Goal: Task Accomplishment & Management: Manage account settings

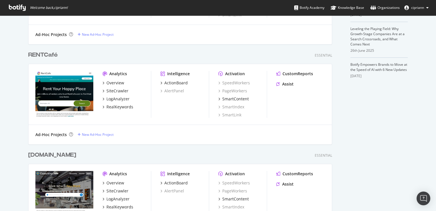
scroll to position [229, 0]
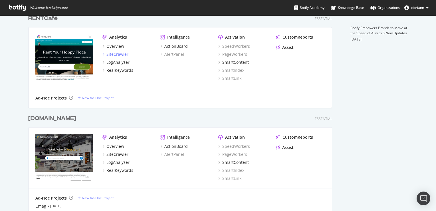
click at [112, 54] on div "SiteCrawler" at bounding box center [118, 54] width 22 height 6
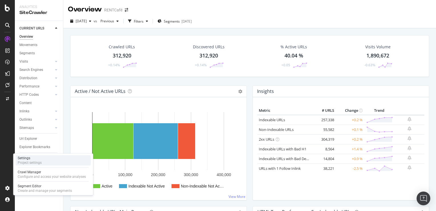
click at [34, 156] on div "Settings" at bounding box center [30, 158] width 24 height 5
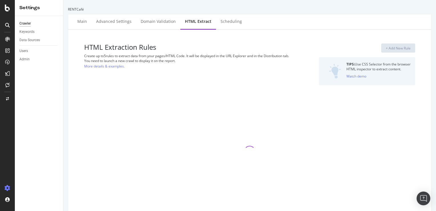
select select "list"
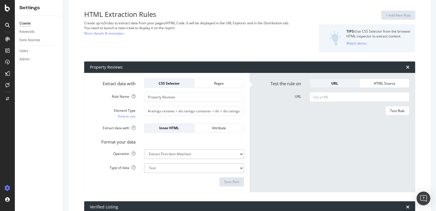
scroll to position [20, 0]
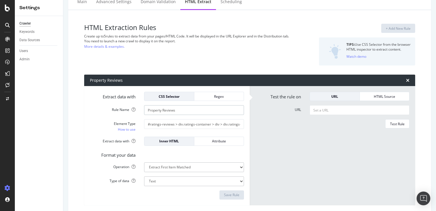
drag, startPoint x: 182, startPoint y: 110, endPoint x: 97, endPoint y: 110, distance: 84.8
click at [97, 110] on div "Rule Name Property Reviews" at bounding box center [167, 110] width 163 height 10
click at [192, 125] on input "#ratings-reviews > div.ratings-container > div > div.ratings-by-category-body >…" at bounding box center [194, 124] width 100 height 10
drag, startPoint x: 198, startPoint y: 166, endPoint x: 151, endPoint y: 166, distance: 46.8
click at [151, 166] on select "Extract First Item Matched Extract First 3 Items Matched Count Number of Occure…" at bounding box center [194, 167] width 100 height 10
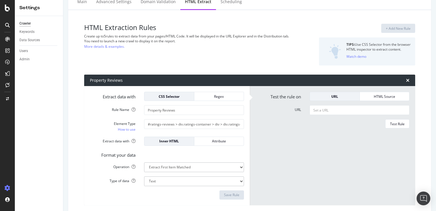
click at [171, 155] on div "Format your data" at bounding box center [167, 154] width 163 height 8
click at [177, 111] on input "Property Reviews" at bounding box center [194, 110] width 100 height 10
type input "No Image"
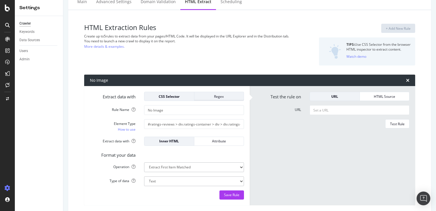
click at [226, 96] on div "Regex" at bounding box center [219, 96] width 41 height 5
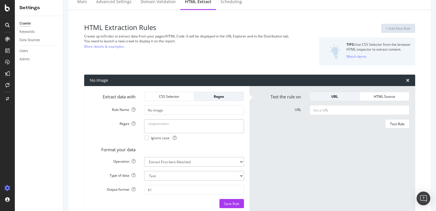
click at [175, 128] on textarea "Regex" at bounding box center [194, 126] width 100 height 14
paste textarea "<img[^>]+src="([^"]*NoImage\.png)""
type textarea "<img[^>]+src="([^"]*NoImage\.png)""
click at [337, 110] on input "URL" at bounding box center [360, 110] width 100 height 10
paste input "https://www.rentcafe.com/houses-for-rent/us/ca/los-angeles/"
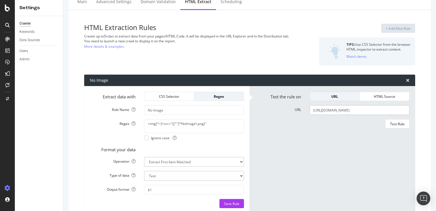
scroll to position [0, 7]
type input "https://www.rentcafe.com/houses-for-rent/us/ca/los-angeles/"
click at [397, 123] on div "Test Rule" at bounding box center [397, 123] width 15 height 5
click at [229, 162] on select "Extract First Item Matched Extract First 3 Items Matched Count Number of Occure…" at bounding box center [194, 162] width 100 height 10
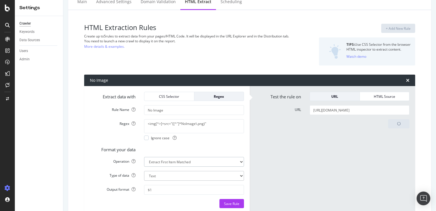
select select "count"
click at [144, 157] on select "Extract First Item Matched Extract First 3 Items Matched Count Number of Occure…" at bounding box center [194, 162] width 100 height 10
select select "i"
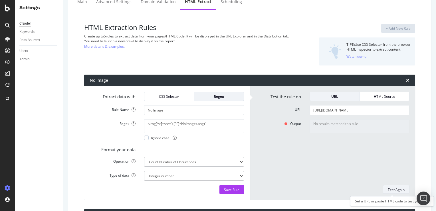
click at [396, 187] on div "Test Again" at bounding box center [396, 189] width 17 height 5
type textarea "0"
click at [178, 123] on textarea "<img[^>]+src="([^"]*NoImage\.png)"" at bounding box center [194, 126] width 100 height 14
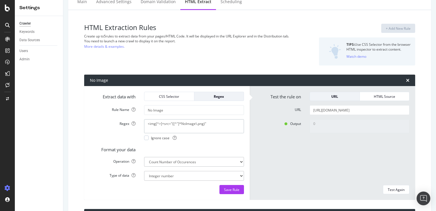
paste textarea "[^"]*)""
click at [313, 139] on div "0" at bounding box center [360, 149] width 109 height 61
click at [392, 187] on div "Test Again" at bounding box center [396, 189] width 17 height 5
click at [332, 95] on div "URL" at bounding box center [335, 96] width 41 height 5
click at [192, 178] on select "Integer number" at bounding box center [194, 176] width 100 height 10
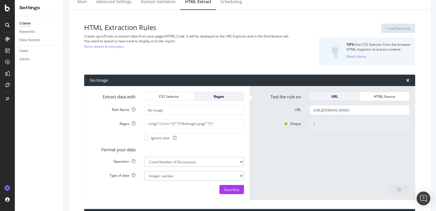
click at [192, 178] on select "Integer number" at bounding box center [194, 176] width 100 height 10
click at [221, 125] on textarea "<img[^>]+src="([^"]*NoImage\.png[^"]*)"" at bounding box center [194, 126] width 100 height 14
click at [237, 191] on div "Save Rule" at bounding box center [231, 189] width 15 height 5
type textarea "<img[^>]+src="([^"]*NoImage\.png[^"]*)""
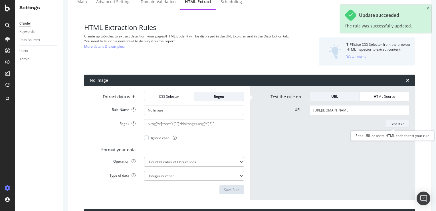
click at [397, 124] on div "Test Rule" at bounding box center [397, 123] width 15 height 5
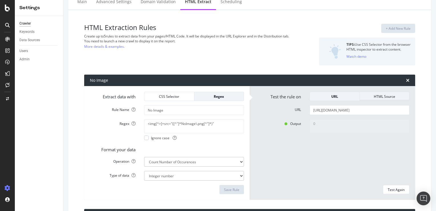
click at [383, 96] on div "HTML Source" at bounding box center [385, 96] width 41 height 5
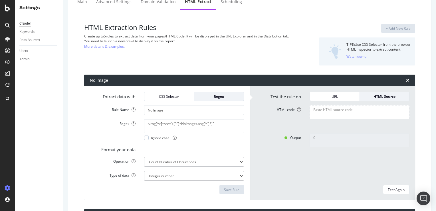
click at [340, 115] on textarea "HTML code" at bounding box center [360, 112] width 100 height 14
paste textarea "<!DOCTYPE html> <html lang="en"> <head> <link rel="preconnect" href="https://cd…"
type textarea "<!DOCTYPE html> <html lang="en"> <head> <link rel="preconnect" href="https://cd…"
click at [391, 188] on div "Test Again" at bounding box center [396, 189] width 17 height 5
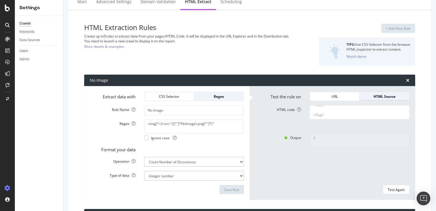
click at [370, 95] on div "HTML Source" at bounding box center [385, 96] width 41 height 5
click at [337, 94] on div "URL" at bounding box center [335, 96] width 41 height 5
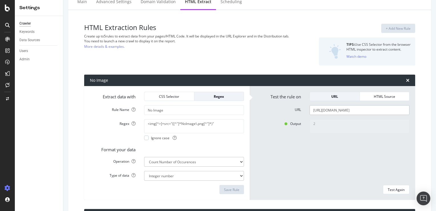
click at [332, 109] on input "https://www.rentcafe.com/houses-for-rent/us/ca/los-angeles/" at bounding box center [360, 110] width 100 height 10
click at [339, 109] on input "https://www.rentcafe.com/houses-for-rent/us/ca/los-angeles/" at bounding box center [360, 110] width 100 height 10
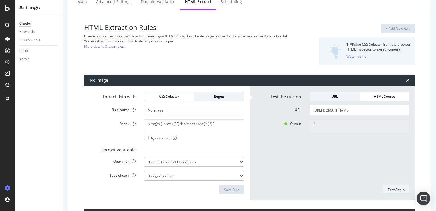
click at [394, 190] on div "Test Again" at bounding box center [396, 189] width 17 height 5
type textarea "0"
click at [179, 95] on div "CSS Selector" at bounding box center [169, 96] width 41 height 5
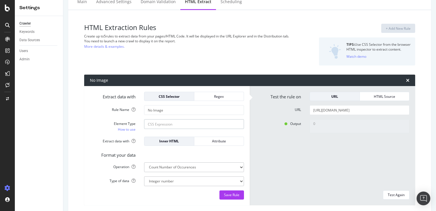
click at [186, 125] on input "Element Type How to use" at bounding box center [194, 124] width 100 height 10
paste input "//img[contains(@src,'NoImage.png')]/@src"
click at [390, 195] on div "Test Again" at bounding box center [396, 194] width 17 height 5
click at [167, 125] on input "//img[contains(@src,'NoImage.png')]/@src" at bounding box center [194, 124] width 100 height 10
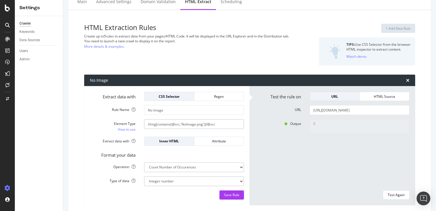
click at [167, 125] on input "//img[contains(@src,'NoImage.png')]/@src" at bounding box center [194, 124] width 100 height 10
paste input "img[src*="NoImage.png"]"
type input "img[src*="NoImage.png"]"
click at [388, 197] on div "Test Again" at bounding box center [396, 194] width 17 height 5
click at [215, 142] on div "Attribute" at bounding box center [219, 141] width 41 height 5
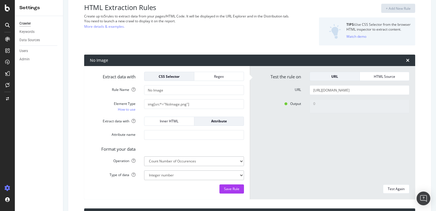
scroll to position [48, 0]
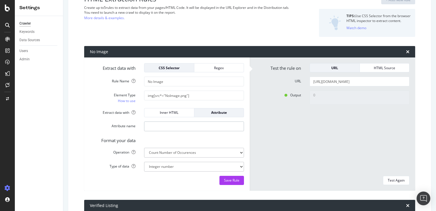
click at [168, 128] on input "Attribute name" at bounding box center [194, 126] width 100 height 10
paste input "src"
type input "src"
click at [394, 179] on div "Test Again" at bounding box center [396, 180] width 17 height 5
click at [213, 154] on select "Extract First Item Matched Extract First 3 Items Matched Count Number of Occure…" at bounding box center [194, 153] width 100 height 10
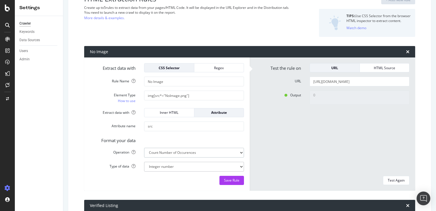
click at [213, 154] on select "Extract First Item Matched Extract First 3 Items Matched Count Number of Occure…" at bounding box center [194, 153] width 100 height 10
click at [218, 128] on input "src" at bounding box center [194, 126] width 100 height 10
click at [213, 68] on div "Regex" at bounding box center [219, 67] width 41 height 5
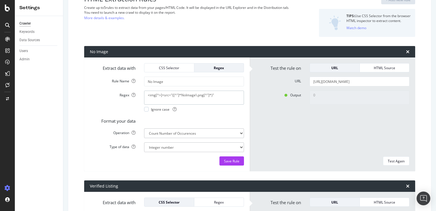
click at [172, 97] on textarea "<img[^>]+src="([^"]*NoImage\.png[^"]*)"" at bounding box center [194, 98] width 100 height 14
drag, startPoint x: 219, startPoint y: 95, endPoint x: 129, endPoint y: 95, distance: 89.4
click at [129, 95] on div "Regex <img[^>]+src="([^"]*NoImage\.png[^"]*)" Ignore case" at bounding box center [167, 101] width 163 height 21
paste textarea "(?:src|srcset|data-src)=["']([^"']*NoImage\.png[^"']*)["']"
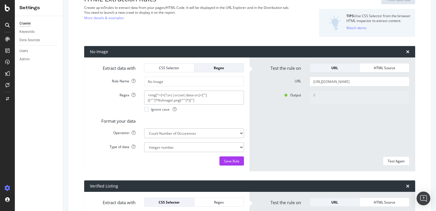
scroll to position [0, 0]
click at [394, 161] on div "Test Again" at bounding box center [396, 161] width 17 height 5
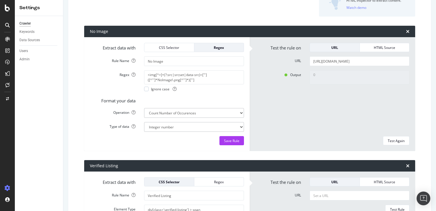
scroll to position [77, 0]
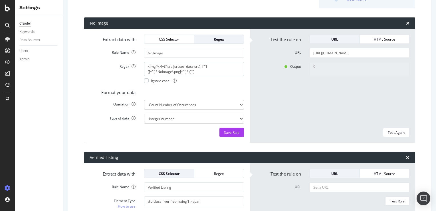
click at [201, 71] on textarea "<img[^>]+(?:src|srcset|data-src)=["']([^"']*NoImage\.png[^"']*)["']" at bounding box center [194, 69] width 100 height 14
click at [402, 134] on button "Test Again" at bounding box center [396, 132] width 27 height 9
click at [166, 68] on textarea "<img[^>]+src="([^"]*NoImage\.png[^"]*)"" at bounding box center [194, 69] width 100 height 14
drag, startPoint x: 163, startPoint y: 66, endPoint x: 146, endPoint y: 67, distance: 17.4
click at [146, 67] on textarea "<img[^>]+src="([^"]*NoImage\.png[^"]*)"" at bounding box center [194, 69] width 100 height 14
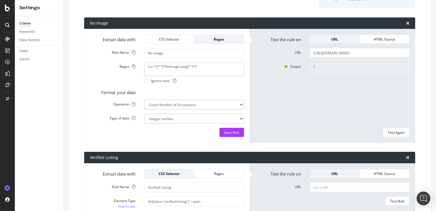
click at [199, 67] on textarea "src="([^"]*NoImage\.png[^"]*)"" at bounding box center [194, 69] width 100 height 14
type textarea "src="([^"]*NoImage\.png[^"]*)""
click at [197, 102] on select "Extract First Item Matched Extract First 3 Items Matched Count Number of Occure…" at bounding box center [194, 105] width 100 height 10
click at [393, 132] on div "Test Again" at bounding box center [396, 132] width 17 height 5
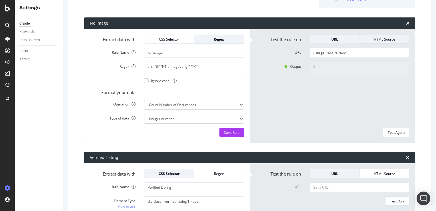
click at [379, 38] on div "HTML Source" at bounding box center [385, 39] width 41 height 5
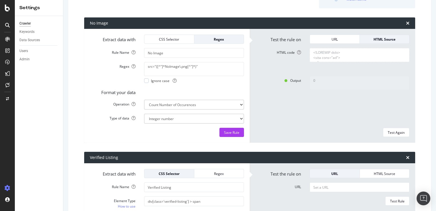
click at [336, 53] on textarea "HTML code" at bounding box center [360, 55] width 100 height 14
paste textarea "the Best 201 Houses for Rent in Los Angeles, CA! &#x2713; Available Now &#x2713…"
type textarea "<!DOCTYPE html> <html lang="en"> <head> <link rel="preconnect" href="https://cd…"
paste textarea "<!DOCTYPE html> <html lang="en"> <head> <link rel="preconnect" href="https://cd…"
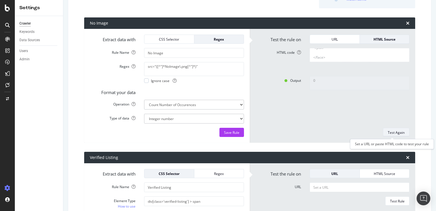
type textarea "<!DOCTYPE html> <html lang="en"> <head> <link rel="preconnect" href="https://cd…"
click at [395, 130] on div "Test Again" at bounding box center [396, 132] width 17 height 5
click at [232, 117] on select "Integer number" at bounding box center [194, 119] width 100 height 10
click at [195, 73] on textarea "src="([^"]*NoImage\.png[^"]*)"" at bounding box center [194, 69] width 100 height 14
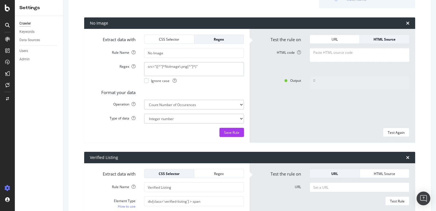
scroll to position [0, 0]
click at [195, 67] on textarea "src="([^"]*NoImage\.png[^"]*)"" at bounding box center [194, 69] width 100 height 14
type textarea "<!DOCTYPE html> <html lang="en"> <head> <link rel="preconnect" href="https://cd…"
type textarea "<img[^>]+src="([^"]*NoImage\.png[^"]*)""
click at [345, 54] on textarea "HTML code" at bounding box center [360, 55] width 100 height 14
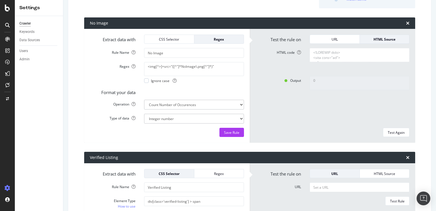
paste textarea "the Best 201 Houses for Rent in Los Angeles, CA! &#x2713; Available Now &#x2713…"
type textarea "<!DOCTYPE html> <html lang="en"> <head> <link rel="preconnect" href="https://cd…"
click at [392, 131] on div "Test Again" at bounding box center [396, 132] width 17 height 5
click at [203, 70] on textarea "<img[^>]+src="([^"]*NoImage\.png[^"]*)"" at bounding box center [194, 69] width 100 height 14
paste textarea ")""
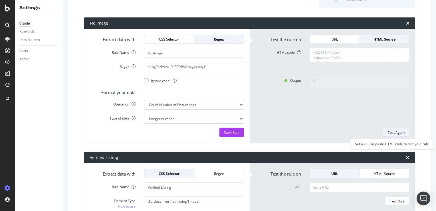
click at [402, 133] on button "Test Again" at bounding box center [396, 132] width 27 height 9
click at [197, 67] on textarea "<img[^>]+src="([^"]*NoImage\.png)"" at bounding box center [194, 69] width 100 height 14
paste textarea "[^"]*)""
type textarea "<img[^>]+src="([^"]*NoImage\.png[^"]*)""
click at [389, 132] on div "Test Again" at bounding box center [396, 132] width 17 height 5
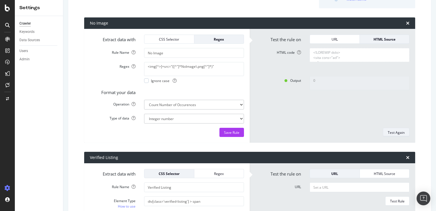
click at [394, 133] on div "Test Again" at bounding box center [396, 132] width 17 height 5
click at [173, 38] on div "CSS Selector" at bounding box center [169, 39] width 41 height 5
click at [171, 40] on div "CSS Selector" at bounding box center [169, 39] width 41 height 5
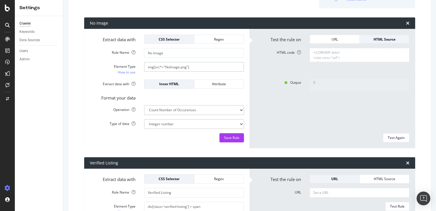
click at [174, 67] on input "img[src*="NoImage.png"]" at bounding box center [194, 67] width 100 height 10
paste input "//img[contains(@src,'NoImage.png')]/@src"
type input "//img[contains(@src,'NoImage.png')]/@src"
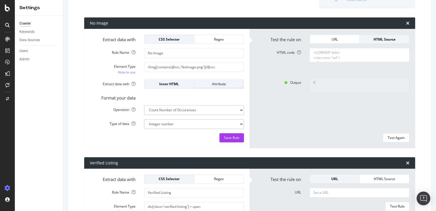
click at [211, 84] on div "Attribute" at bounding box center [219, 83] width 41 height 5
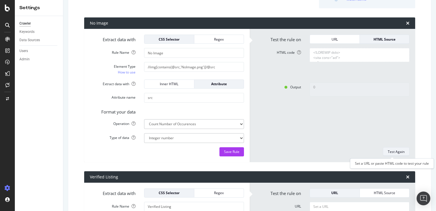
click at [390, 152] on div "Test Again" at bounding box center [396, 151] width 17 height 5
click at [170, 82] on div "Inner HTML" at bounding box center [169, 83] width 41 height 5
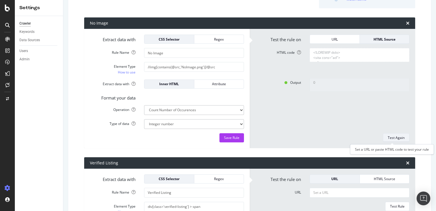
click at [390, 139] on div "Test Again" at bounding box center [396, 137] width 17 height 5
click at [179, 68] on input "//img[contains(@src,'NoImage.png')]/@src" at bounding box center [194, 67] width 100 height 10
click at [216, 81] on div "Attribute" at bounding box center [219, 83] width 41 height 5
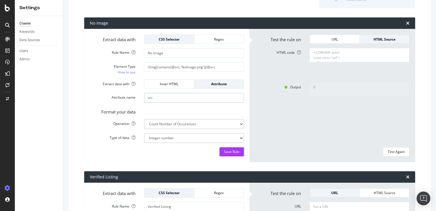
drag, startPoint x: 159, startPoint y: 99, endPoint x: 109, endPoint y: 89, distance: 50.9
click at [107, 90] on form "Extract data with CSS Selector Regex Rule Name No Image Element Type How to use…" at bounding box center [167, 96] width 154 height 122
click at [394, 151] on div "Test Again" at bounding box center [396, 151] width 17 height 5
click at [176, 84] on div "Inner HTML" at bounding box center [169, 83] width 41 height 5
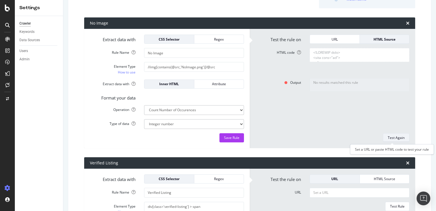
click at [394, 137] on div "Test Again" at bounding box center [396, 137] width 17 height 5
type textarea "0"
click at [179, 67] on input "//img[contains(@src,'NoImage.png')]/@src" at bounding box center [194, 67] width 100 height 10
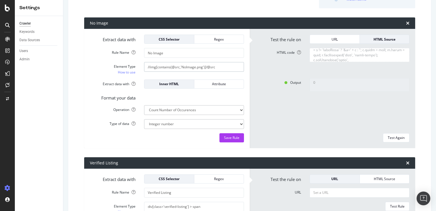
click at [179, 67] on input "//img[contains(@src,'NoImage.png')]/@src" at bounding box center [194, 67] width 100 height 10
paste input "img[src*="NoImage.png"]"
click at [391, 135] on div "Test Again" at bounding box center [396, 137] width 17 height 5
click at [213, 83] on div "Attribute" at bounding box center [219, 83] width 41 height 5
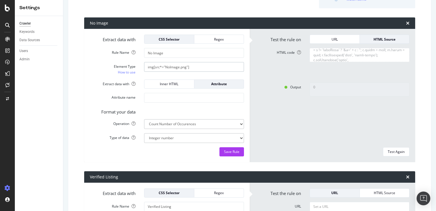
click at [186, 67] on input "img[src*="NoImage.png"]" at bounding box center [194, 67] width 100 height 10
type input "img[src*="NoImage.png*"]"
click at [170, 83] on div "Inner HTML" at bounding box center [169, 83] width 41 height 5
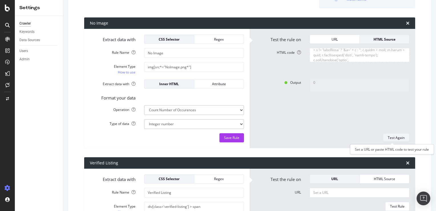
click at [396, 135] on div "Test Again" at bounding box center [396, 137] width 17 height 5
click at [227, 38] on div "Regex" at bounding box center [219, 39] width 41 height 5
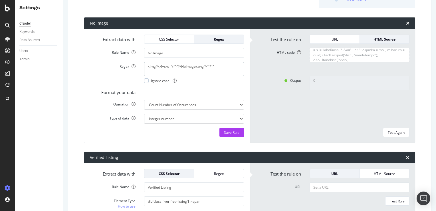
click at [179, 71] on textarea "<img[^>]+src="([^"]*NoImage\.png[^"]*)"" at bounding box center [194, 69] width 100 height 14
paste textarea "[^"]*NoImage\.png[^"]*"
type textarea "<img[^>]+src="[^"]*NoImage\.png[^"]*""
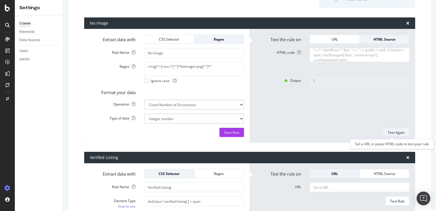
click at [400, 132] on div "Test Again" at bounding box center [396, 132] width 17 height 5
click at [342, 38] on div "URL" at bounding box center [335, 39] width 41 height 5
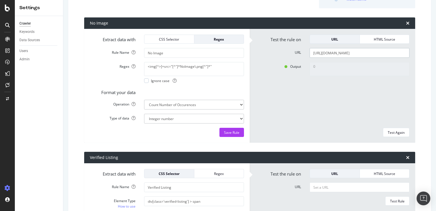
click at [331, 54] on input "https://www.rentcafe.com/houses-for-rent/us/ca/los-angeles/" at bounding box center [360, 53] width 100 height 10
click at [391, 130] on div "Test Again" at bounding box center [396, 132] width 17 height 5
click at [365, 54] on input "https://www.rentcafe.com/houses-for-rent/us/ca/los-angeles/" at bounding box center [360, 53] width 100 height 10
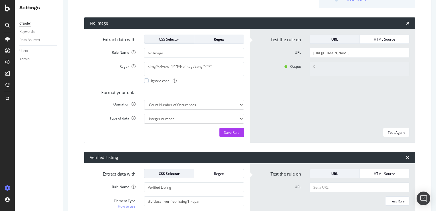
click at [162, 39] on div "CSS Selector" at bounding box center [169, 39] width 41 height 5
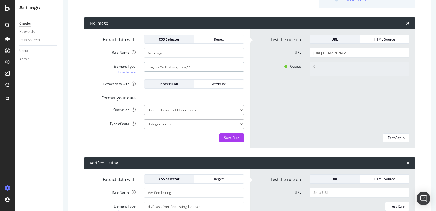
drag, startPoint x: 195, startPoint y: 66, endPoint x: 91, endPoint y: 67, distance: 104.0
click at [91, 67] on div "Element Type How to use img[src*="NoImage.png*"]" at bounding box center [167, 68] width 163 height 13
paste input "text"
type input "img[src*="NoImage.png"]"
click at [394, 140] on div "Test Again" at bounding box center [396, 137] width 17 height 5
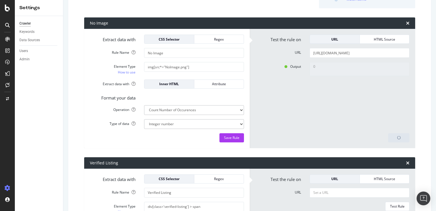
click at [387, 34] on div "Test the rule on URL HTML Source URL https://www.rentcafe.com/houses-for-rent/u…" at bounding box center [333, 88] width 166 height 119
click at [384, 40] on div "HTML Source" at bounding box center [385, 39] width 41 height 5
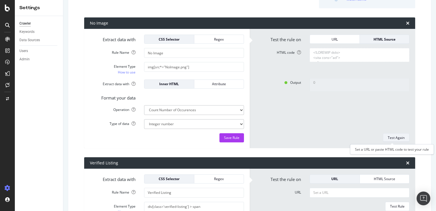
click at [398, 141] on div "Test Again" at bounding box center [396, 138] width 17 height 8
click at [219, 85] on div "Attribute" at bounding box center [219, 83] width 41 height 5
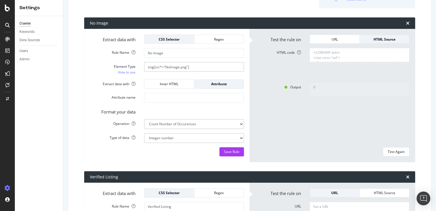
drag, startPoint x: 159, startPoint y: 67, endPoint x: 154, endPoint y: 67, distance: 4.9
click at [154, 67] on input "img[src*="NoImage.png"]" at bounding box center [194, 67] width 100 height 10
click at [160, 99] on input "Attribute name" at bounding box center [194, 98] width 100 height 10
paste input "src"
type input "src"
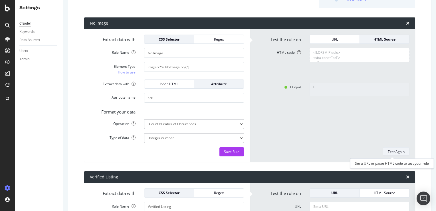
click at [392, 153] on div "Test Again" at bounding box center [396, 151] width 17 height 5
click at [175, 85] on div "Inner HTML" at bounding box center [169, 83] width 41 height 5
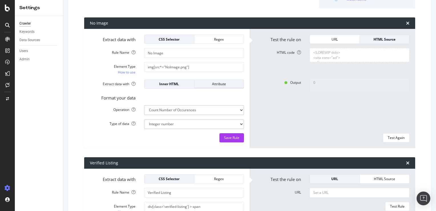
click at [209, 84] on div "Attribute" at bounding box center [219, 83] width 41 height 5
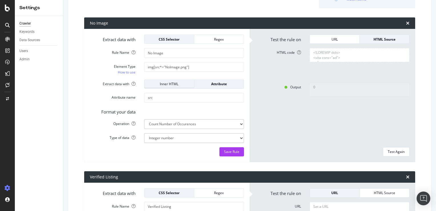
click at [180, 84] on div "Inner HTML" at bounding box center [169, 83] width 41 height 5
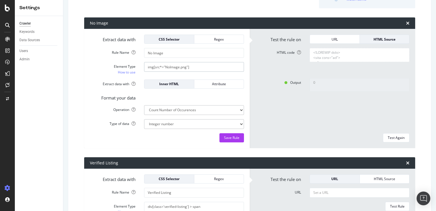
click at [188, 67] on input "img[src*="NoImage.png"]" at bounding box center [194, 67] width 100 height 10
paste input "src="[^"]*NoImage\.png[^"]*""
type input "src="[^"]*NoImage\.png[^"]*""
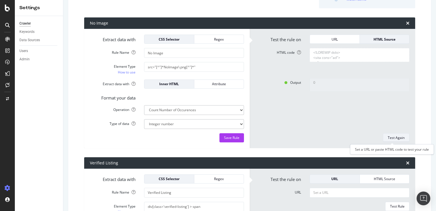
click at [398, 136] on div "Test Again" at bounding box center [396, 137] width 17 height 5
click at [211, 81] on div "Attribute" at bounding box center [219, 83] width 41 height 5
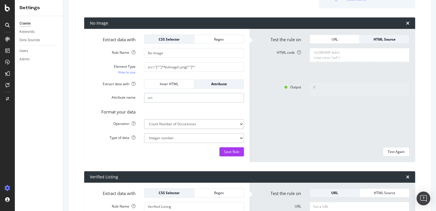
drag, startPoint x: 154, startPoint y: 98, endPoint x: 130, endPoint y: 98, distance: 24.0
click at [130, 98] on div "Attribute name src" at bounding box center [167, 98] width 163 height 10
click at [392, 149] on div "Test Again" at bounding box center [396, 151] width 17 height 5
type textarea "No results matched this rule"
drag, startPoint x: 152, startPoint y: 67, endPoint x: 135, endPoint y: 68, distance: 16.6
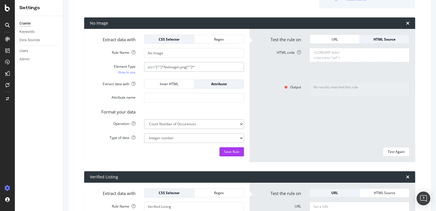
click at [135, 68] on div "Element Type How to use src="[^"]*NoImage\.png[^"]*"" at bounding box center [167, 68] width 163 height 13
click at [155, 95] on input "Attribute name" at bounding box center [194, 98] width 100 height 10
paste input "src"
type input "src"
click at [398, 153] on div "Test Again" at bounding box center [396, 151] width 17 height 5
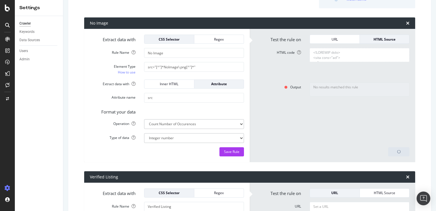
type textarea "0"
click at [333, 37] on div "URL" at bounding box center [335, 39] width 41 height 5
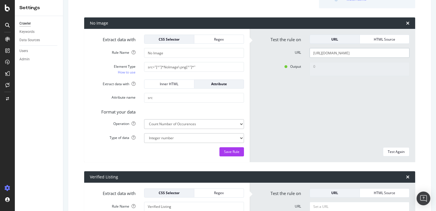
click at [343, 53] on input "https://www.rentcafe.com/houses-for-rent/us/ca/los-angeles/" at bounding box center [360, 53] width 100 height 10
click at [179, 68] on input "src="[^"]*NoImage\.png[^"]*"" at bounding box center [194, 67] width 100 height 10
paste input "img[src*="NoImage.png"]"
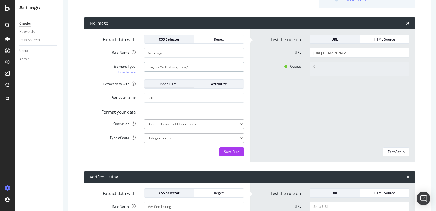
type input "img[src*="NoImage.png"]"
click at [166, 83] on div "Inner HTML" at bounding box center [169, 83] width 41 height 5
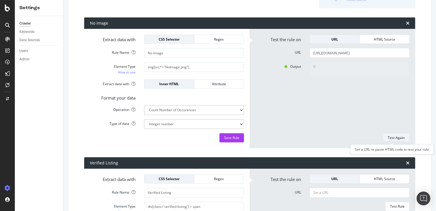
click at [398, 138] on div "Test Again" at bounding box center [396, 137] width 17 height 5
click at [228, 109] on select "Extract First Item Matched Extract First 3 Items Matched Count Number of Occure…" at bounding box center [194, 110] width 100 height 10
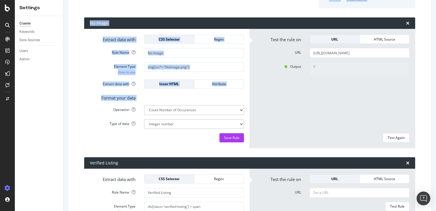
drag, startPoint x: 111, startPoint y: 108, endPoint x: 50, endPoint y: 112, distance: 61.0
click at [50, 112] on div "Settings Crawler Keywords Data Sources Users Admin RENTCafé Main Advanced Setti…" at bounding box center [226, 105] width 422 height 211
click at [194, 65] on input "img[src*="NoImage.png"]" at bounding box center [194, 67] width 100 height 10
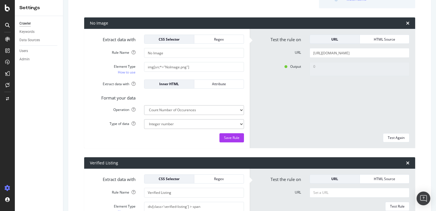
drag, startPoint x: 369, startPoint y: 38, endPoint x: 364, endPoint y: 44, distance: 7.7
click at [369, 38] on div "HTML Source" at bounding box center [385, 39] width 41 height 5
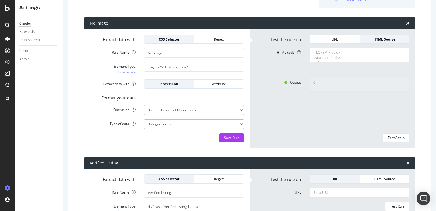
click at [332, 56] on textarea "HTML code" at bounding box center [360, 55] width 100 height 14
paste textarea ">(function(){function c(){var b=a.contentDocument||a.contentWindow.document;if(…"
type textarea "<!DOCTYPE html> <html lang="en"> <head> <link rel="preconnect" href="https://cd…"
click at [187, 67] on input "img[src*="NoImage.png"]" at bounding box center [194, 67] width 100 height 10
paste input ", img[data-src*="NoImage.png"], img[data-original*="NoImage.png"], img[data-laz…"
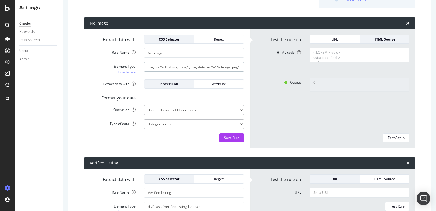
scroll to position [0, 158]
type input "img[src*="NoImage.png"], img[data-src*="NoImage.png"], img[data-original*="NoIm…"
click at [390, 134] on div "Test Again" at bounding box center [396, 138] width 17 height 8
click at [218, 39] on div "Regex" at bounding box center [219, 39] width 41 height 5
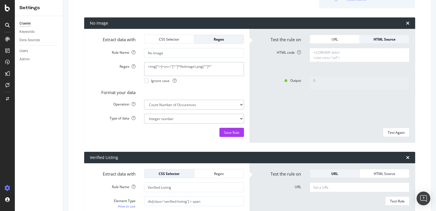
click at [175, 69] on textarea "<img[^>]+src="[^"]*NoImage\.png[^"]*"" at bounding box center [194, 69] width 100 height 14
paste textarea "(?:src|data-src|data-original|data-lazy|srcset)"
type textarea "<img[^>]+(?:src|data-src|data-original|data-lazy|srcset)="[^"]*NoImage\.png[^"]…"
click at [394, 133] on div "Test Again" at bounding box center [396, 132] width 17 height 5
click at [343, 53] on textarea "HTML code" at bounding box center [360, 55] width 100 height 14
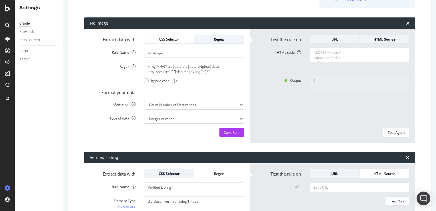
type textarea "<!DOCTYPE html> <html lang="en"> <head> <link rel="preconnect" href="https://cd…"
click at [335, 43] on div "URL" at bounding box center [335, 39] width 41 height 8
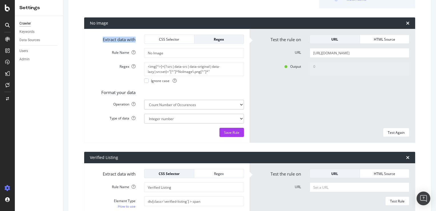
drag, startPoint x: 137, startPoint y: 39, endPoint x: 97, endPoint y: 39, distance: 40.0
click at [97, 39] on label "Extract data with" at bounding box center [113, 39] width 54 height 8
copy label "Extract data with"
click at [188, 70] on textarea "<img[^>]+(?:src|data-src|data-original|data-lazy|srcset)="[^"]*NoImage\.png[^"]…" at bounding box center [194, 69] width 100 height 14
paste textarea "src"
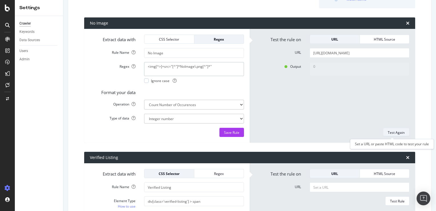
type textarea "<img[^>]+src="[^"]*NoImage\.png[^"]*""
click at [396, 130] on div "Test Again" at bounding box center [396, 132] width 17 height 5
click at [372, 39] on div "HTML Source" at bounding box center [385, 39] width 41 height 5
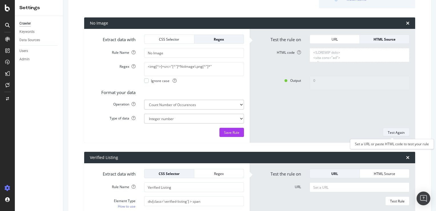
click at [393, 133] on div "Test Again" at bounding box center [396, 132] width 17 height 5
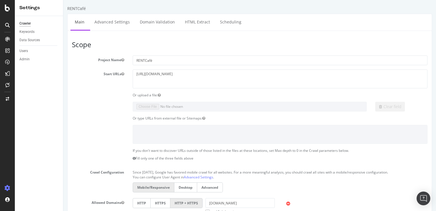
click at [8, 27] on icon at bounding box center [7, 25] width 5 height 5
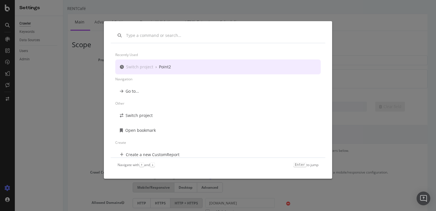
click at [360, 31] on div "Recently used Switch project › Point2 Navigation Go to... Other Switch project …" at bounding box center [218, 105] width 436 height 211
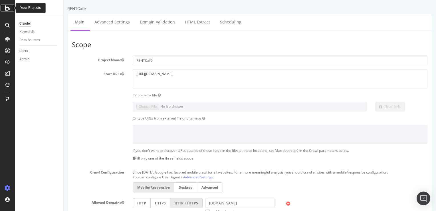
click at [3, 10] on div at bounding box center [8, 8] width 14 height 7
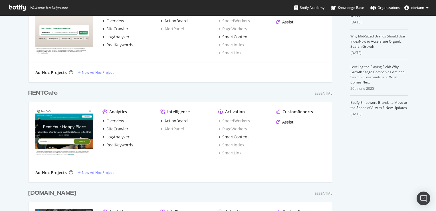
scroll to position [200, 0]
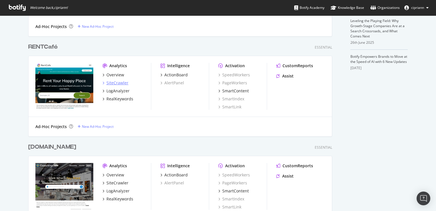
click at [115, 82] on div "SiteCrawler" at bounding box center [118, 83] width 22 height 6
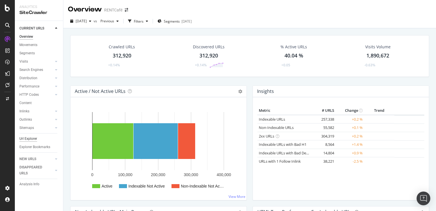
click at [29, 138] on div "Url Explorer" at bounding box center [28, 139] width 18 height 6
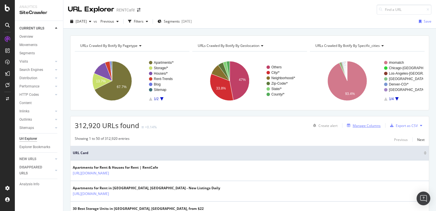
click at [363, 126] on div "Manage Columns" at bounding box center [367, 125] width 28 height 5
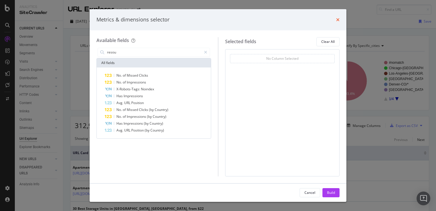
type input "resou"
click at [339, 20] on icon "times" at bounding box center [337, 19] width 3 height 5
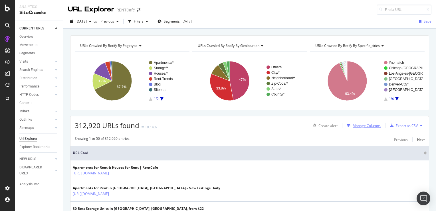
click at [359, 127] on div "Manage Columns" at bounding box center [367, 125] width 28 height 5
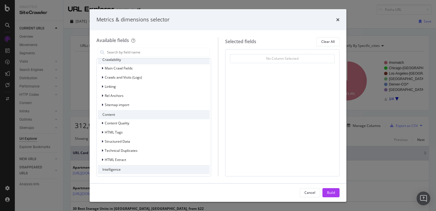
scroll to position [153, 0]
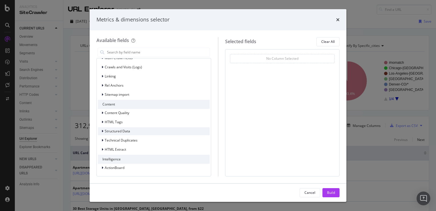
click at [103, 131] on icon "modal" at bounding box center [103, 130] width 2 height 3
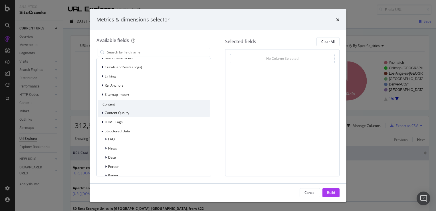
click at [103, 111] on div "modal" at bounding box center [102, 113] width 3 height 6
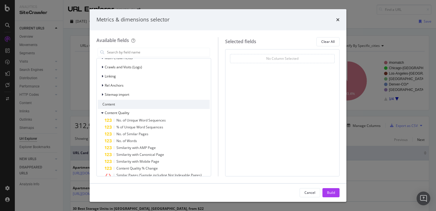
click at [103, 103] on div "Content" at bounding box center [154, 104] width 112 height 9
click at [128, 55] on input "modal" at bounding box center [158, 52] width 103 height 9
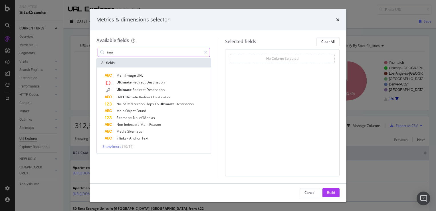
scroll to position [0, 0]
type input "ima"
click at [116, 147] on span "Show 4 more" at bounding box center [112, 146] width 19 height 5
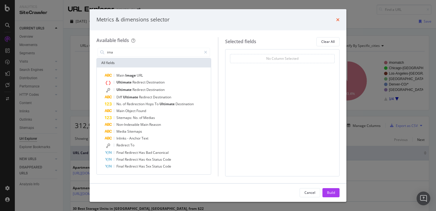
click at [338, 20] on icon "times" at bounding box center [337, 19] width 3 height 5
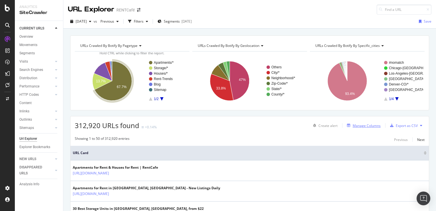
click at [355, 126] on div "Manage Columns" at bounding box center [367, 125] width 28 height 5
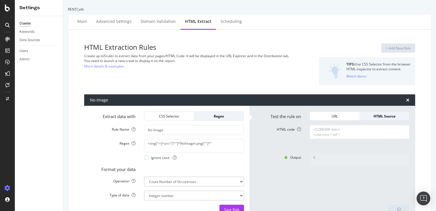
select select "count"
select select "list"
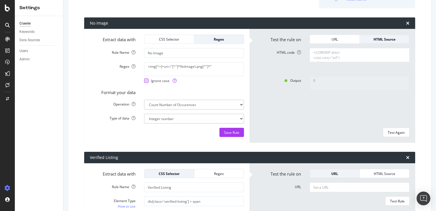
click at [158, 81] on span "Ignore case" at bounding box center [164, 80] width 26 height 5
click at [392, 131] on div "Test Again" at bounding box center [396, 132] width 17 height 5
drag, startPoint x: 215, startPoint y: 67, endPoint x: 141, endPoint y: 67, distance: 74.0
click at [141, 67] on div "<img[^>]+src="[^"]*NoImage\.png[^"]*" Ignore case" at bounding box center [194, 72] width 109 height 21
paste textarea "NoImage\.png"
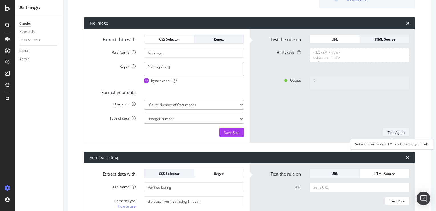
type textarea "NoImage\.png"
click at [395, 131] on div "Test Again" at bounding box center [396, 132] width 17 height 5
click at [347, 52] on textarea "HTML code" at bounding box center [360, 55] width 100 height 14
paste textarea
type textarea "<!DOCTYPE html> <html lang="en"> <head> <link rel="preconnect" href="https://cd…"
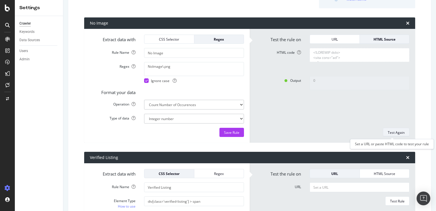
click at [394, 130] on div "Test Again" at bounding box center [396, 132] width 17 height 5
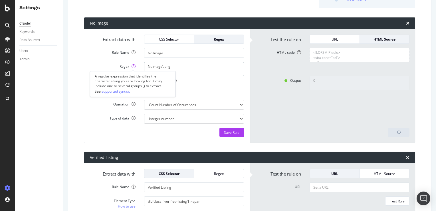
drag, startPoint x: 172, startPoint y: 66, endPoint x: 131, endPoint y: 66, distance: 40.8
click at [131, 66] on div "Regex NoImage\.png Ignore case" at bounding box center [167, 72] width 163 height 21
click at [183, 69] on textarea "NoImage\.png" at bounding box center [194, 69] width 100 height 14
click at [184, 69] on textarea "NoImage\.png" at bounding box center [194, 69] width 100 height 14
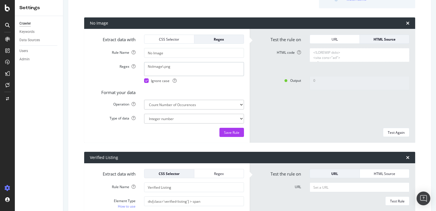
click at [177, 67] on textarea "NoImage\.png" at bounding box center [194, 69] width 100 height 14
paste textarea "<img[^>]+src="([^"]*NoImage\.png[^"]*)""
type textarea "<img[^>]+src="([^"]*NoImage\.png[^"]*)""
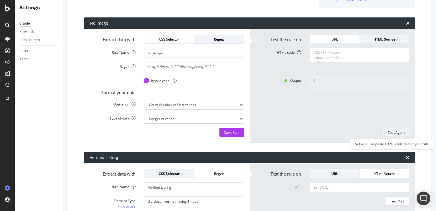
click at [394, 133] on div "Test Again" at bounding box center [396, 132] width 17 height 5
click at [165, 39] on div "CSS Selector" at bounding box center [169, 39] width 41 height 5
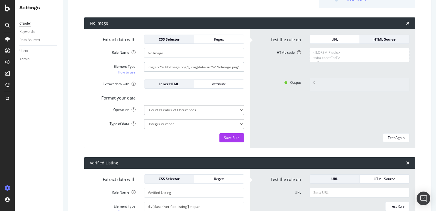
click at [193, 68] on input "img[src*="NoImage.png"], img[data-src*="NoImage.png"], img[data-original*="NoIm…" at bounding box center [194, 67] width 100 height 10
click at [217, 38] on div "Regex" at bounding box center [219, 39] width 41 height 5
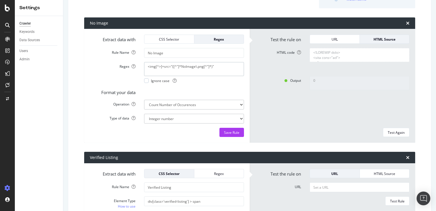
click at [235, 68] on textarea "<img[^>]+src="([^"]*NoImage\.png[^"]*)"" at bounding box center [194, 69] width 100 height 14
click at [396, 130] on div "Test Again" at bounding box center [396, 132] width 17 height 5
click at [192, 69] on textarea "<img[^>]+src="([^"]*NoImage\.png[^"]*)"" at bounding box center [194, 69] width 100 height 14
click at [150, 68] on textarea "<img[^>]+src="([^"]*NoImage\.png[^"]*)"" at bounding box center [194, 69] width 100 height 14
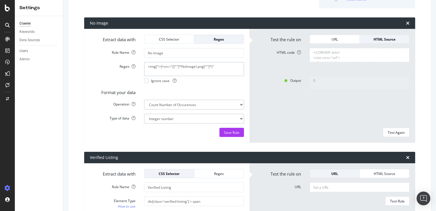
click at [149, 65] on textarea "<img[^>]+src="([^"]*NoImage\.png[^"]*)"" at bounding box center [194, 69] width 100 height 14
drag, startPoint x: 161, startPoint y: 67, endPoint x: 136, endPoint y: 67, distance: 24.9
click at [136, 67] on div "Regex img[^>]+src="([^"]*NoImage\.png[^"]*)" Ignore case" at bounding box center [167, 72] width 163 height 21
click at [391, 133] on div "Test Again" at bounding box center [396, 132] width 17 height 5
drag, startPoint x: 202, startPoint y: 67, endPoint x: 115, endPoint y: 65, distance: 87.4
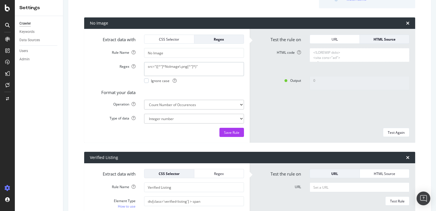
click at [115, 65] on div "Regex src="([^"]*NoImage\.png[^"]*)" Ignore case" at bounding box center [167, 72] width 163 height 21
paste textarea "NoImage\.png"
type textarea "NoImage\.png"
click at [402, 131] on button "Test Again" at bounding box center [396, 132] width 27 height 9
click at [181, 42] on div "CSS Selector" at bounding box center [169, 39] width 41 height 8
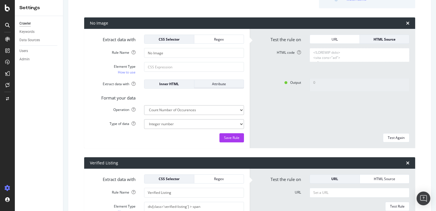
click at [211, 85] on div "Attribute" at bounding box center [219, 83] width 41 height 5
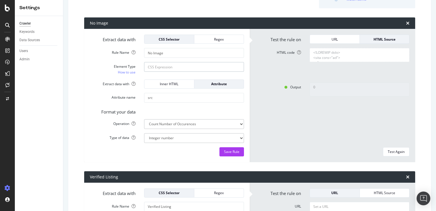
click at [170, 67] on input "Element Type How to use" at bounding box center [194, 67] width 100 height 10
paste input "NoImage\.png"
type input "NoImage\.png"
click at [395, 154] on div "Test Again" at bounding box center [396, 152] width 17 height 8
click at [217, 39] on div "Regex" at bounding box center [219, 39] width 41 height 5
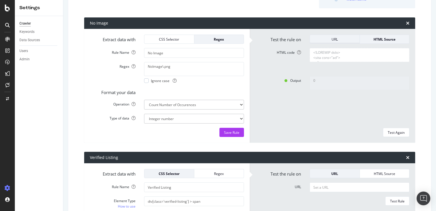
click at [332, 40] on div "URL" at bounding box center [335, 39] width 41 height 5
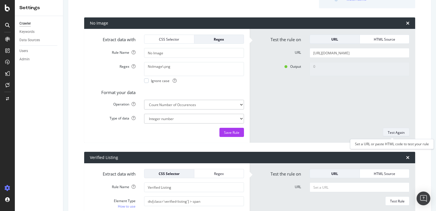
click at [388, 131] on div "Test Again" at bounding box center [396, 132] width 17 height 5
drag, startPoint x: 177, startPoint y: 66, endPoint x: 129, endPoint y: 65, distance: 48.0
click at [129, 65] on div "Regex NoImage\.png Ignore case" at bounding box center [167, 72] width 163 height 21
paste textarea "//img[contains(@src, 'NoImage.png')]"
click at [395, 131] on div "Test Again" at bounding box center [396, 132] width 17 height 5
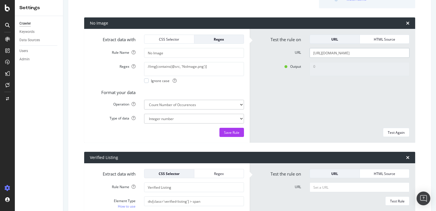
click at [339, 54] on input "https://www.rentcafe.com/houses-for-rent/us/ca/los-angeles/" at bounding box center [360, 53] width 100 height 10
click at [390, 132] on div "Test Again" at bounding box center [396, 132] width 17 height 5
click at [186, 66] on textarea "//img[contains(@src, 'NoImage.png')]" at bounding box center [194, 69] width 100 height 14
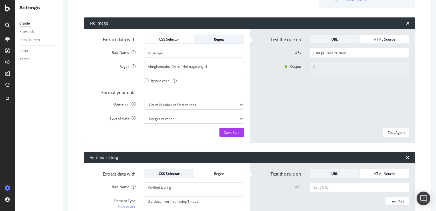
click at [193, 66] on textarea "//img[contains(@src, 'NoImage.png')]" at bounding box center [194, 69] width 100 height 14
paste textarea "<img[^>]+src="([^"]*NoImage\.png[^"]*)""
click at [391, 130] on div "Test Again" at bounding box center [396, 132] width 17 height 5
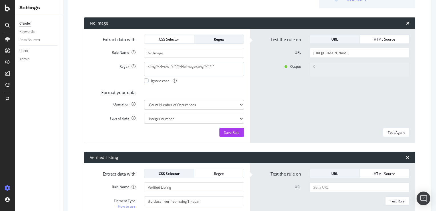
click at [198, 66] on textarea "<img[^>]+src="([^"]*NoImage\.png[^"]*)"" at bounding box center [194, 69] width 100 height 14
paste textarea "src="https://cdngeneral\.rentcafe\.com/content/images/NoImage\.png"
click at [393, 132] on div "Test Again" at bounding box center [396, 132] width 17 height 5
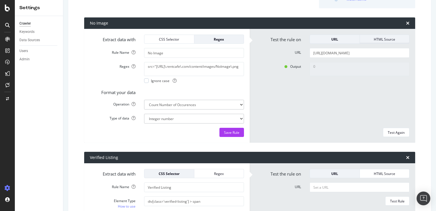
click at [377, 36] on div "HTML Source" at bounding box center [385, 39] width 41 height 8
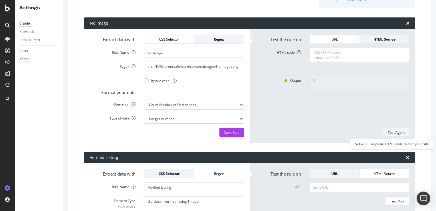
click at [392, 133] on div "Test Again" at bounding box center [396, 132] width 17 height 5
drag, startPoint x: 181, startPoint y: 71, endPoint x: 134, endPoint y: 60, distance: 48.4
click at [134, 60] on form "Extract data with CSS Selector Regex Rule Name No Image Regex src="https://cdng…" at bounding box center [167, 86] width 154 height 102
paste textarea "count(//img[@src="https://cdngeneral.rentcafe.com/content/images/NoImage.png"])"
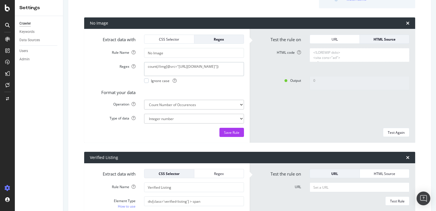
drag, startPoint x: 157, startPoint y: 66, endPoint x: 140, endPoint y: 66, distance: 17.4
click at [140, 66] on div "count(//img[@src="https://cdngeneral.rentcafe.com/content/images/NoImage.png"])…" at bounding box center [194, 72] width 109 height 21
click at [189, 71] on textarea "//img[@src="https://cdngeneral.rentcafe.com/content/images/NoImage.png"])" at bounding box center [194, 69] width 100 height 14
click at [390, 131] on div "Test Again" at bounding box center [396, 132] width 17 height 5
click at [332, 37] on div "URL" at bounding box center [335, 39] width 41 height 5
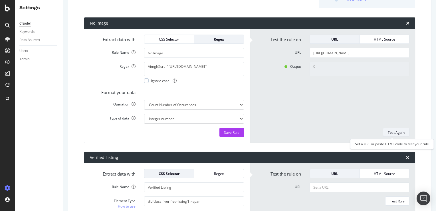
click at [393, 131] on div "Test Again" at bounding box center [396, 132] width 17 height 5
drag, startPoint x: 159, startPoint y: 65, endPoint x: 143, endPoint y: 66, distance: 15.7
click at [144, 66] on textarea "//img[@src="https://cdngeneral.rentcafe.com/content/images/NoImage.png"]" at bounding box center [194, 69] width 100 height 14
click at [155, 67] on textarea "src="https://cdngeneral.rentcafe.com/content/images/NoImage.png"]" at bounding box center [194, 69] width 100 height 14
click at [176, 72] on textarea "src="https://cdngeneral.rentcafe.com/content/images/NoImage.png"]" at bounding box center [194, 69] width 100 height 14
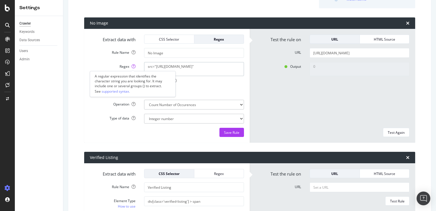
drag, startPoint x: 177, startPoint y: 72, endPoint x: 134, endPoint y: 65, distance: 43.5
click at [134, 65] on div "Regex src="https://cdngeneral.rentcafe.com/content/images/NoImage.png" Ignore c…" at bounding box center [167, 72] width 163 height 21
click at [168, 70] on textarea "src="https://cdngeneral.rentcafe.com/content/images/NoImage.png"" at bounding box center [194, 69] width 100 height 14
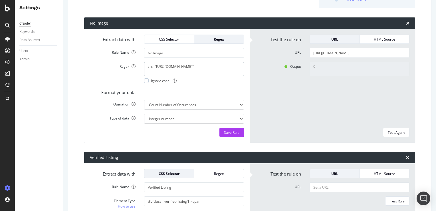
paste textarea "\/\/cdngeneral\.rentcafe\.com\/content\/images\/NoImage\"
click at [396, 131] on div "Test Again" at bounding box center [396, 132] width 17 height 5
click at [376, 39] on div "HTML Source" at bounding box center [385, 39] width 41 height 5
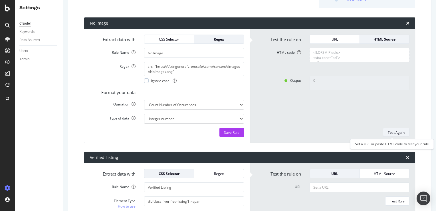
click at [391, 130] on div "Test Again" at bounding box center [396, 132] width 17 height 5
click at [185, 70] on textarea "src="https:\/\/cdngeneral\.rentcafe\.com\/content\/images\/NoImage\.png"" at bounding box center [194, 69] width 100 height 14
paste textarea "(?:\?[^"]*)?"
type textarea "src="https:\/\/cdngeneral\.rentcafe\.com\/content\/images\/NoImage\.png(?:\?[^"…"
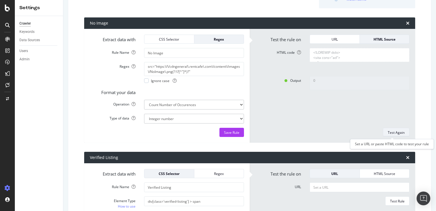
click at [392, 130] on div "Test Again" at bounding box center [396, 132] width 17 height 5
click at [334, 39] on div "URL" at bounding box center [335, 39] width 41 height 5
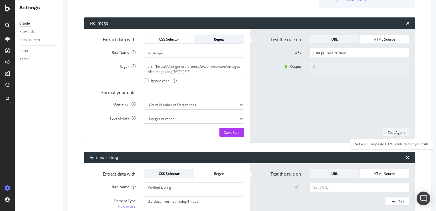
click at [395, 132] on div "Test Again" at bounding box center [396, 132] width 17 height 5
click at [193, 65] on textarea "src="https:\/\/cdngeneral\.rentcafe\.com\/content\/images\/NoImage\.png(?:\?[^"…" at bounding box center [194, 69] width 100 height 14
click at [168, 37] on div "CSS Selector" at bounding box center [169, 39] width 41 height 5
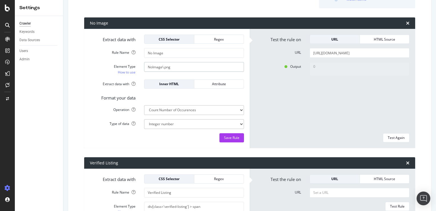
click at [192, 68] on input "NoImage\.png" at bounding box center [194, 67] width 100 height 10
paste input "src="https:\/\/cdngeneral\.rentcafe\.com\/content\/images\/NoImage\.png(?:\?[^"…"
type input "src="https:\/\/cdngeneral\.rentcafe\.com\/content\/images\/NoImage\.png(?:\?[^"…"
click at [392, 138] on div "Test Again" at bounding box center [396, 137] width 17 height 5
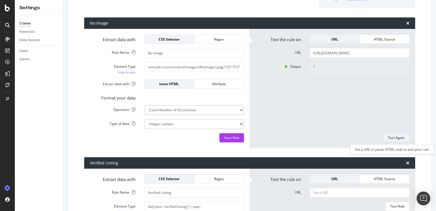
scroll to position [0, 0]
click at [213, 84] on div "Attribute" at bounding box center [219, 83] width 41 height 5
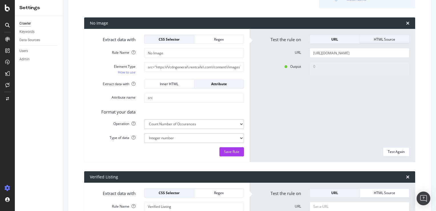
click at [382, 41] on div "HTML Source" at bounding box center [385, 39] width 41 height 5
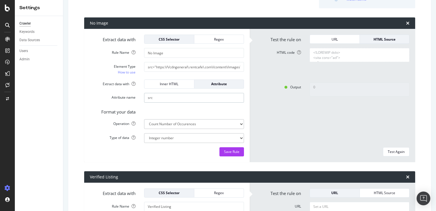
click at [157, 99] on input "src" at bounding box center [194, 98] width 100 height 10
click at [177, 82] on div "Inner HTML" at bounding box center [169, 83] width 41 height 5
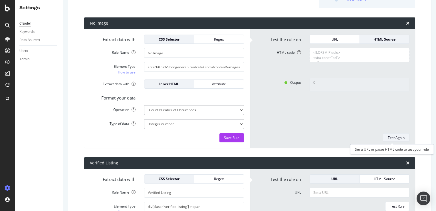
click at [388, 135] on div "Test Again" at bounding box center [396, 137] width 17 height 5
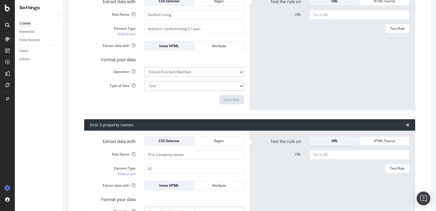
scroll to position [220, 0]
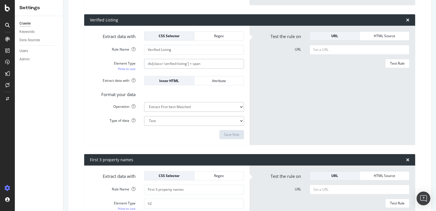
drag, startPoint x: 206, startPoint y: 63, endPoint x: 130, endPoint y: 64, distance: 76.0
click at [126, 63] on div "Element Type How to use div[class='verified-listing'] > span" at bounding box center [167, 65] width 163 height 13
paste input "img[src^="https://cdngeneral.rentcafe.com/content/images/NoImage.png"]"
type input "div[class='verified-listing'] > span"
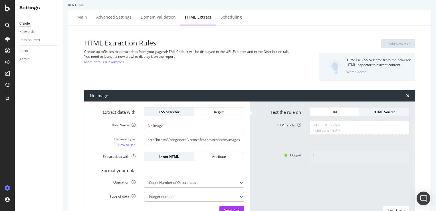
scroll to position [0, 0]
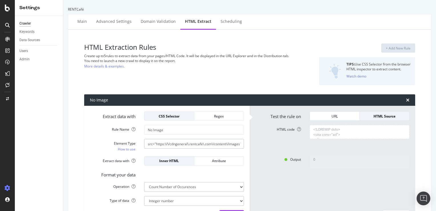
click at [195, 146] on input "src="https:\/\/cdngeneral\.rentcafe\.com\/content\/images\/NoImage\.png(?:\?[^"…" at bounding box center [194, 144] width 100 height 10
paste input "img[src^="https://cdngeneral.rentcafe.com/content/images/NoImage.png"]"
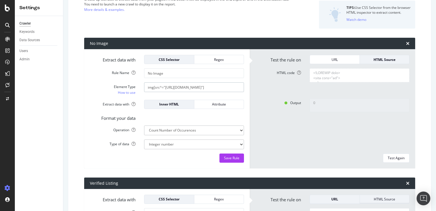
scroll to position [86, 0]
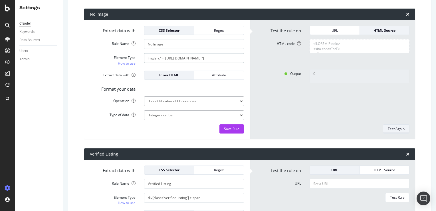
type input "img[src^="https://cdngeneral.rentcafe.com/content/images/NoImage.png"]"
click at [394, 129] on div "Test Again" at bounding box center [396, 128] width 17 height 5
click at [219, 31] on div "Regex" at bounding box center [219, 30] width 41 height 5
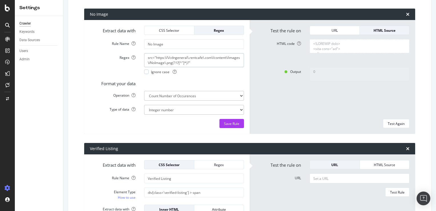
drag, startPoint x: 200, startPoint y: 62, endPoint x: 127, endPoint y: 54, distance: 73.6
click at [127, 54] on div "Regex src="https:\/\/cdngeneral\.rentcafe\.com\/content\/images\/NoImage\.png(?…" at bounding box center [167, 63] width 163 height 21
paste textarea "count(//h3)"
click at [394, 122] on div "Test Again" at bounding box center [396, 123] width 17 height 5
drag, startPoint x: 163, startPoint y: 57, endPoint x: 159, endPoint y: 56, distance: 4.5
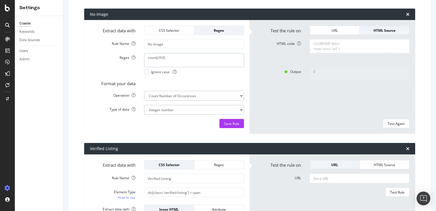
click at [159, 56] on textarea "count(//h3)" at bounding box center [194, 60] width 100 height 14
click at [165, 58] on textarea "count(//h3)" at bounding box center [194, 60] width 100 height 14
click at [163, 57] on textarea "count(//h3)" at bounding box center [194, 60] width 100 height 14
click at [388, 126] on div "Test Again" at bounding box center [396, 123] width 17 height 8
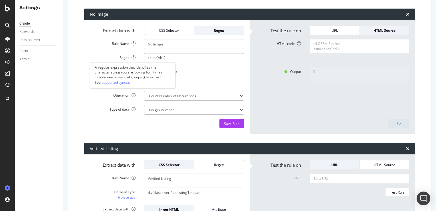
drag, startPoint x: 174, startPoint y: 56, endPoint x: 131, endPoint y: 56, distance: 42.3
click at [131, 56] on div "Regex count(//h1) Ignore case" at bounding box center [167, 63] width 163 height 21
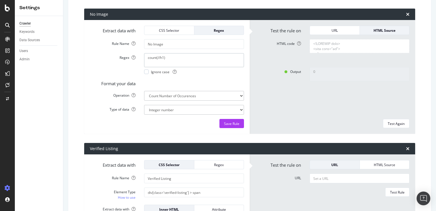
click at [181, 55] on textarea "count(//h1)" at bounding box center [194, 60] width 100 height 14
paste textarea "https://www.rentcafe.com/houses-for-rent/us/ca/los-angeles/"
type textarea "https://www.rentcafe.com/houses-for-rent/us/ca/los-angeles/"
click at [329, 30] on div "URL" at bounding box center [335, 30] width 41 height 5
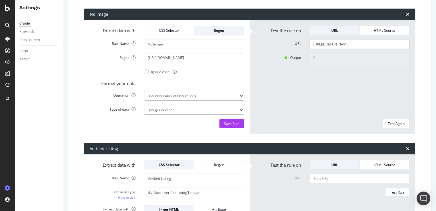
click at [342, 45] on input "https://www.rentcafe.com/houses-for-rent/us/ca/los-angeles/" at bounding box center [360, 44] width 100 height 10
click at [329, 47] on input "https://www.rentcafe.com/houses-for-rent/us/ca/los-angeles/" at bounding box center [360, 44] width 100 height 10
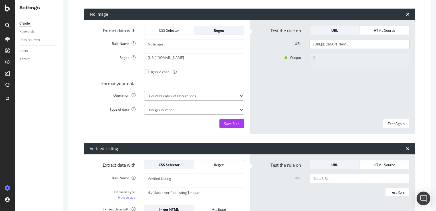
click at [329, 47] on input "https://www.rentcafe.com/houses-for-rent/us/ca/los-angeles/" at bounding box center [360, 44] width 100 height 10
paste input "il/chicago"
type input "[URL][DOMAIN_NAME]"
click at [393, 123] on div "Test Again" at bounding box center [396, 123] width 17 height 5
click at [180, 63] on textarea "https://www.rentcafe.com/houses-for-rent/us/ca/los-angeles/" at bounding box center [194, 60] width 100 height 14
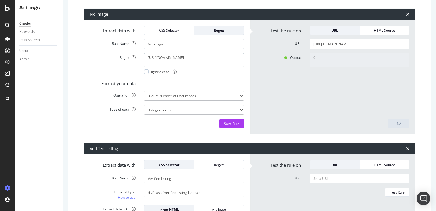
click at [180, 63] on textarea "https://www.rentcafe.com/houses-for-rent/us/ca/los-angeles/" at bounding box center [194, 60] width 100 height 14
paste textarea "NoImage\.png"
click at [395, 123] on div "Test Again" at bounding box center [396, 123] width 17 height 5
click at [173, 58] on textarea "NoImage\.png" at bounding box center [194, 60] width 100 height 14
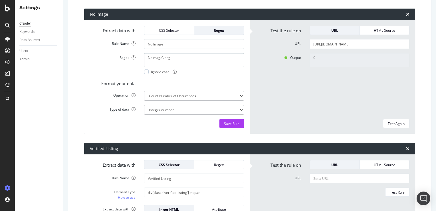
click at [173, 58] on textarea "NoImage\.png" at bounding box center [194, 60] width 100 height 14
paste textarea "src="https://cdngeneral\.rentcafe\.com/content/images/NoImage\.png"
type textarea "src="https://cdngeneral\.rentcafe\.com/content/images/NoImage\.png"
click at [394, 122] on div "Test Again" at bounding box center [396, 123] width 17 height 5
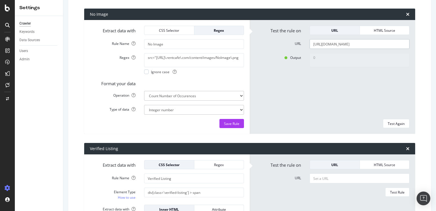
click at [337, 43] on input "[URL][DOMAIN_NAME]" at bounding box center [360, 44] width 100 height 10
click at [393, 121] on div "Test Again" at bounding box center [396, 123] width 17 height 5
click at [386, 29] on div "HTML Source" at bounding box center [385, 30] width 41 height 5
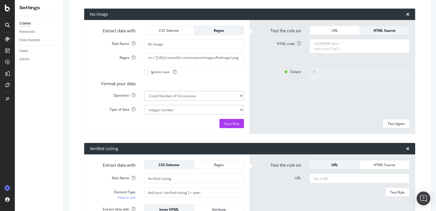
click at [334, 49] on textarea "HTML code" at bounding box center [360, 46] width 100 height 14
paste textarea "17 Houses for Rent in Chicago, IL! &#x2713; Available Now &#x2713; Prices Updat…"
type textarea "<!DOCTYPE html> <html lang="en"> <head> <link rel="preconnect" href="https://cd…"
paste textarea "<!DOCTYPE html> <html lang="en"> <head> <link rel="preconnect" href="https://cd…"
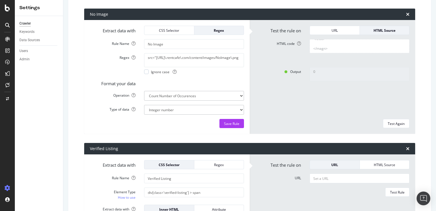
type textarea "<!DOCTYPE html> <html lang="en"> <head> <link rel="preconnect" href="https://cd…"
click at [346, 48] on textarea "HTML code" at bounding box center [360, 46] width 100 height 14
paste textarea "<!DOCTYPE html> <html lang="en"> <head> <link rel="preconnect" href="https://cd…"
type textarea "<!DOCTYPE html> <html lang="en"> <head> <link rel="preconnect" href="https://cd…"
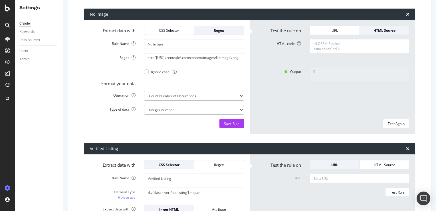
scroll to position [53150, 0]
click at [390, 125] on div "Test Again" at bounding box center [396, 123] width 17 height 5
click at [386, 29] on div "HTML Source" at bounding box center [385, 30] width 41 height 5
click at [339, 29] on div "URL" at bounding box center [335, 30] width 41 height 5
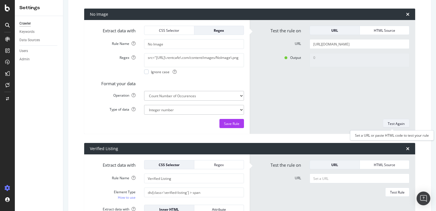
click at [397, 123] on div "Test Again" at bounding box center [396, 123] width 17 height 5
click at [182, 63] on textarea "src="https://cdngeneral\.rentcafe\.com/content/images/NoImage\.png" at bounding box center [194, 60] width 100 height 14
paste textarea ".rentcafe.com/content/images/NoImage.png?width=480&amp;quality=90""
type textarea "src="https://cdngeneral.rentcafe.com/content/images/NoImage.png?width=480&amp;q…"
click at [394, 125] on div "Test Again" at bounding box center [396, 123] width 17 height 5
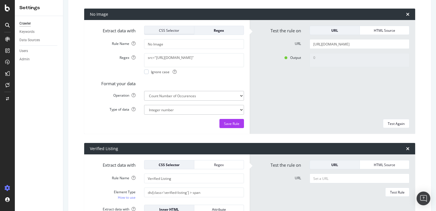
click at [168, 29] on div "CSS Selector" at bounding box center [169, 30] width 41 height 5
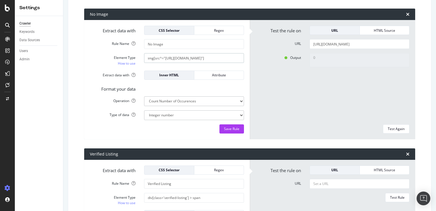
click at [185, 58] on input "img[src^="https://cdngeneral.rentcafe.com/content/images/NoImage.png"]" at bounding box center [194, 58] width 100 height 10
click at [208, 72] on div "Attribute" at bounding box center [219, 75] width 41 height 8
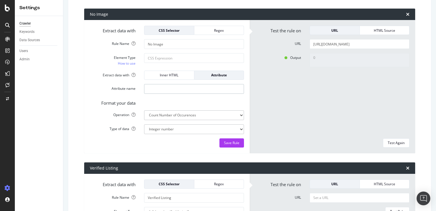
click at [166, 91] on input "Attribute name" at bounding box center [194, 89] width 100 height 10
type input "src"
click at [170, 29] on div "CSS Selector" at bounding box center [169, 30] width 41 height 5
click at [160, 57] on input "Element Type How to use" at bounding box center [194, 58] width 100 height 10
click at [159, 58] on input "Element Type How to use" at bounding box center [194, 58] width 100 height 10
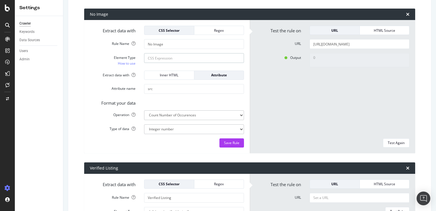
click at [163, 58] on input "Element Type How to use" at bounding box center [194, 58] width 100 height 10
paste input "img[src='[URL][DOMAIN_NAME]']"
click at [167, 59] on input "img[src='[URL][DOMAIN_NAME]']" at bounding box center [194, 58] width 100 height 10
click at [154, 57] on input "img[src='[URL][DOMAIN_NAME]']" at bounding box center [194, 58] width 100 height 10
type input "img[src='[URL][DOMAIN_NAME]']"
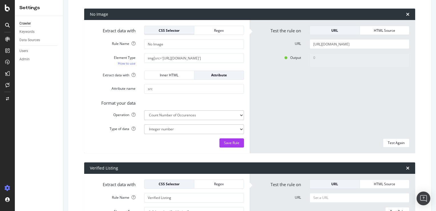
click at [165, 31] on div "CSS Selector" at bounding box center [169, 30] width 41 height 5
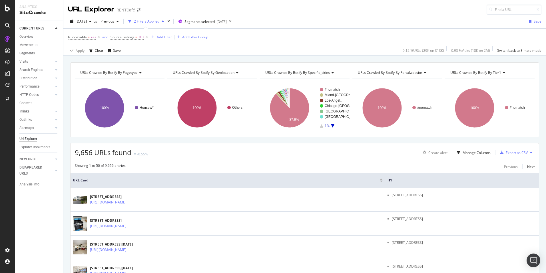
scroll to position [1133, 0]
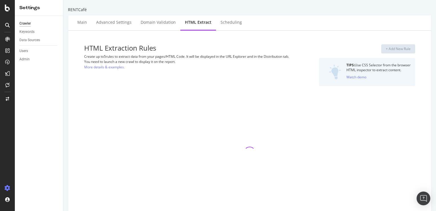
select select "count"
select select "list"
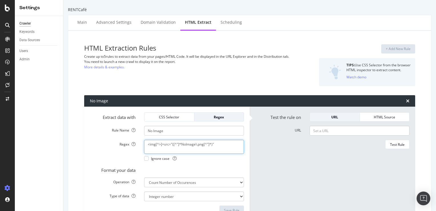
click at [187, 143] on textarea "<img[^>]+src="([^"]*NoImage\.png[^"]*)"" at bounding box center [194, 147] width 100 height 14
click at [174, 117] on div "CSS Selector" at bounding box center [169, 117] width 41 height 5
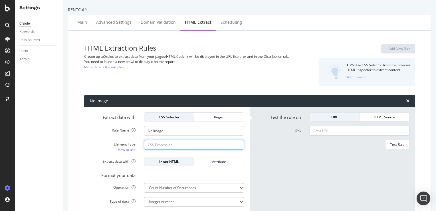
click at [178, 145] on input "Element Type How to use" at bounding box center [194, 145] width 100 height 10
paste input "img[src='[URL][DOMAIN_NAME]']"
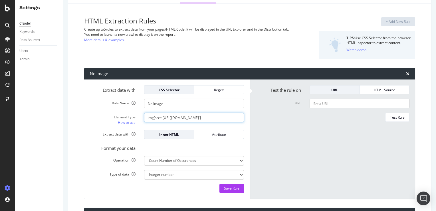
scroll to position [29, 0]
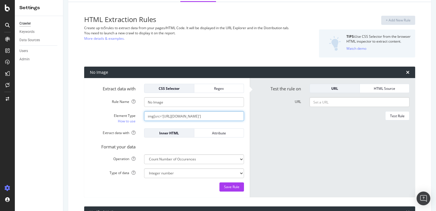
type input "img[src='[URL][DOMAIN_NAME]']"
click at [321, 96] on form "Test the rule on URL HTML Source URL Test Rule" at bounding box center [333, 138] width 154 height 108
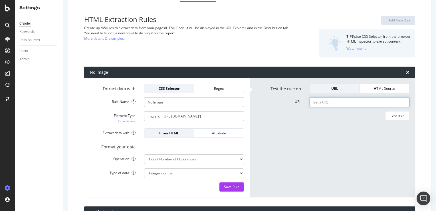
click at [321, 105] on input "URL" at bounding box center [360, 102] width 100 height 10
paste input "[URL][DOMAIN_NAME]"
type input "[URL][DOMAIN_NAME]"
click at [399, 116] on div "Test Rule" at bounding box center [397, 115] width 15 height 5
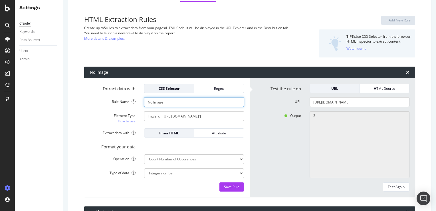
click at [169, 103] on input "No Image" at bounding box center [194, 102] width 100 height 10
drag, startPoint x: 175, startPoint y: 99, endPoint x: 135, endPoint y: 101, distance: 40.9
click at [135, 101] on div "Rule Name No Image" at bounding box center [167, 102] width 163 height 10
drag, startPoint x: 176, startPoint y: 103, endPoint x: 132, endPoint y: 106, distance: 44.4
click at [132, 106] on div "Rule Name Image Pending" at bounding box center [167, 102] width 163 height 10
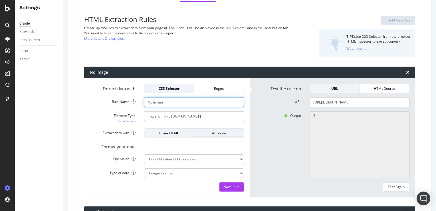
type input "No Image"
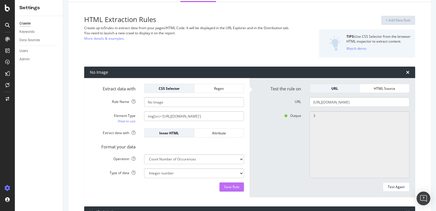
click at [229, 187] on div "Save Rule" at bounding box center [231, 186] width 15 height 5
click at [9, 7] on icon at bounding box center [7, 8] width 5 height 7
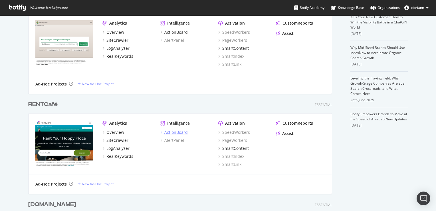
scroll to position [143, 0]
click at [114, 140] on div "SiteCrawler" at bounding box center [118, 140] width 22 height 6
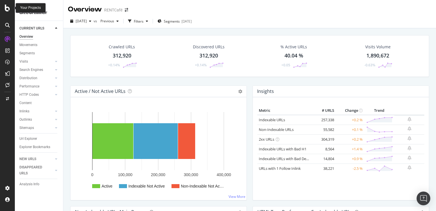
click at [9, 7] on icon at bounding box center [7, 8] width 5 height 7
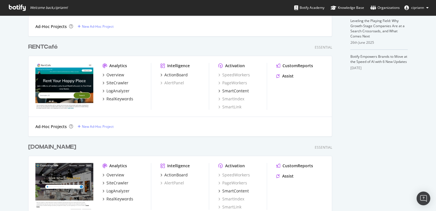
scroll to position [171, 0]
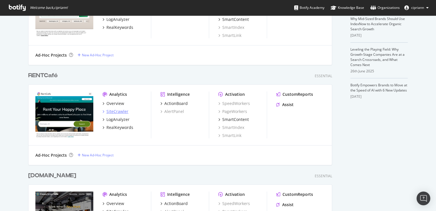
click at [112, 111] on div "SiteCrawler" at bounding box center [118, 112] width 22 height 6
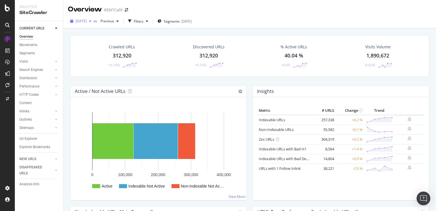
click at [94, 21] on div "button" at bounding box center [90, 20] width 7 height 3
